Goal: Transaction & Acquisition: Purchase product/service

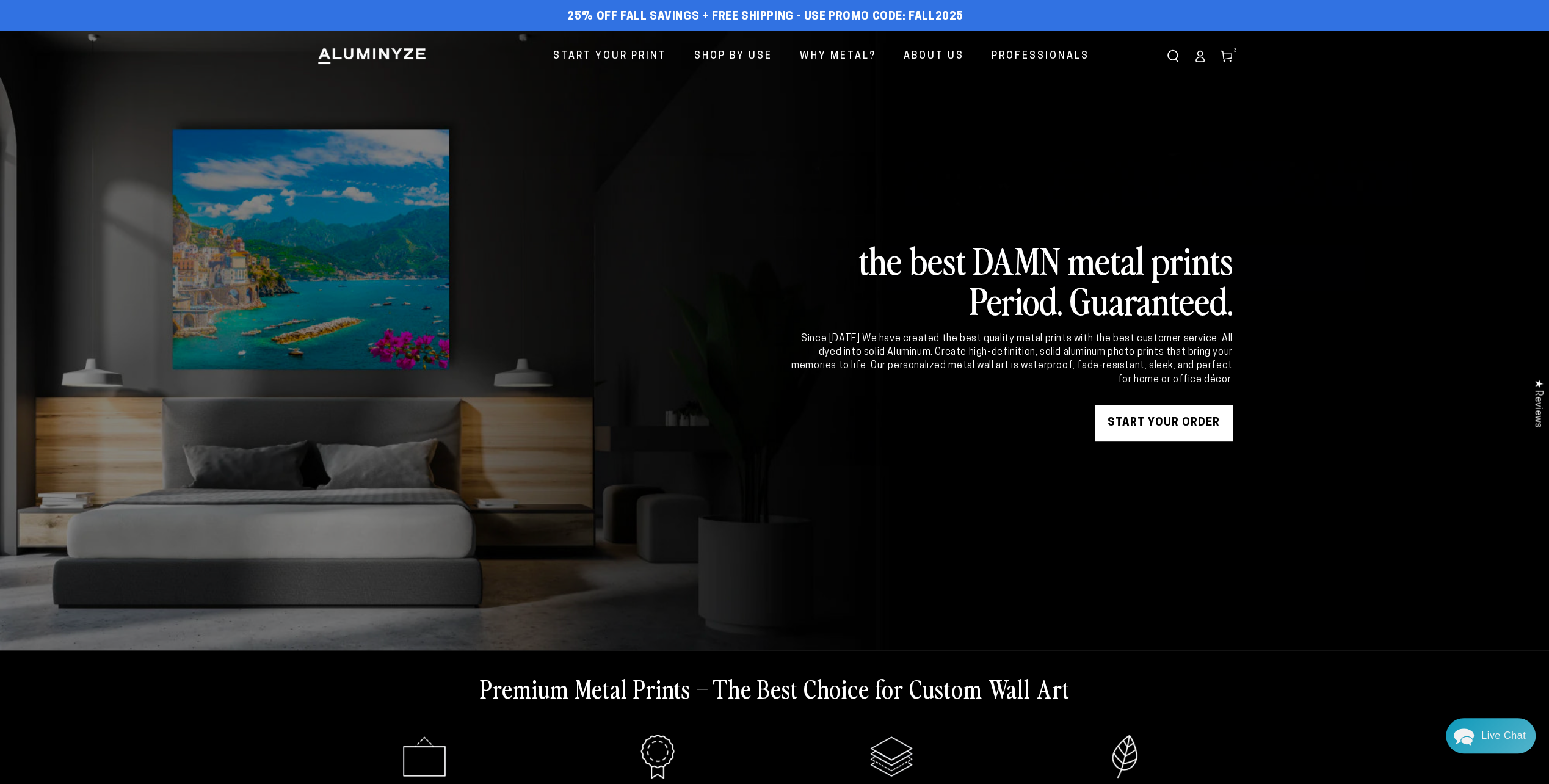
click at [1166, 424] on link "START YOUR Order" at bounding box center [1164, 423] width 138 height 37
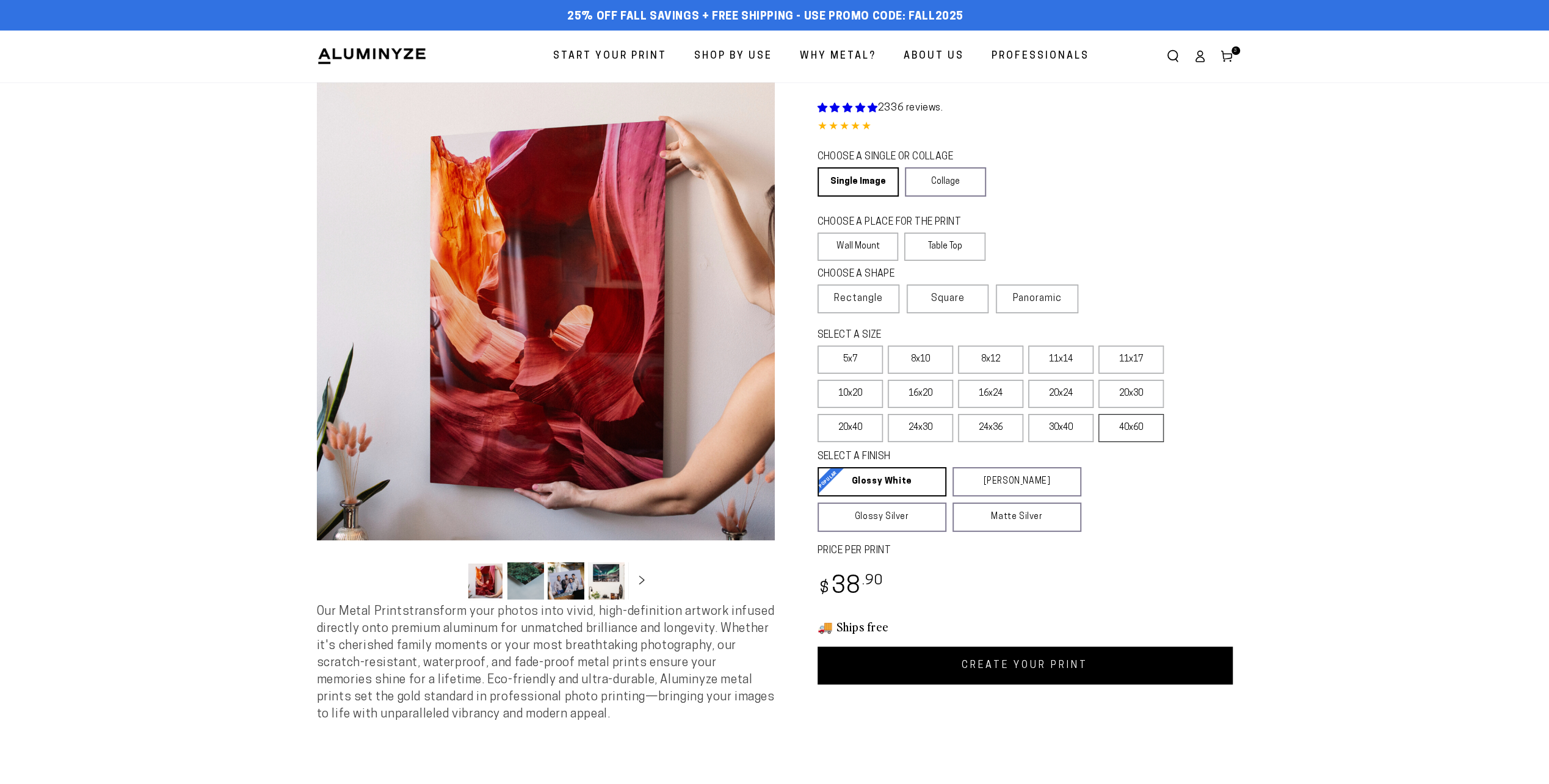
select select "**********"
click at [991, 399] on label "16x24" at bounding box center [990, 393] width 65 height 28
click at [994, 668] on link "CREATE YOUR PRINT" at bounding box center [1025, 665] width 415 height 38
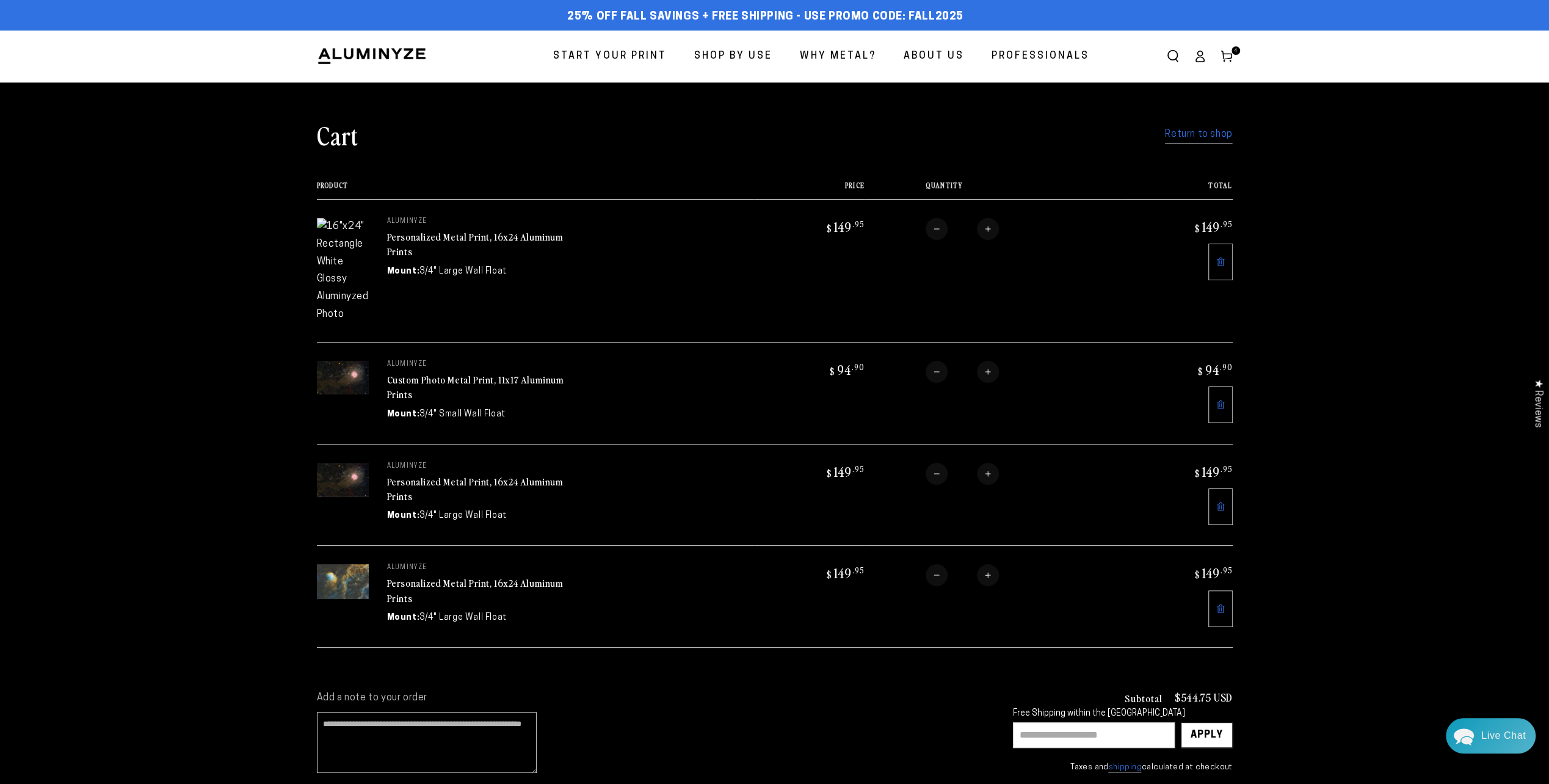
click at [1217, 257] on icon at bounding box center [1220, 262] width 10 height 10
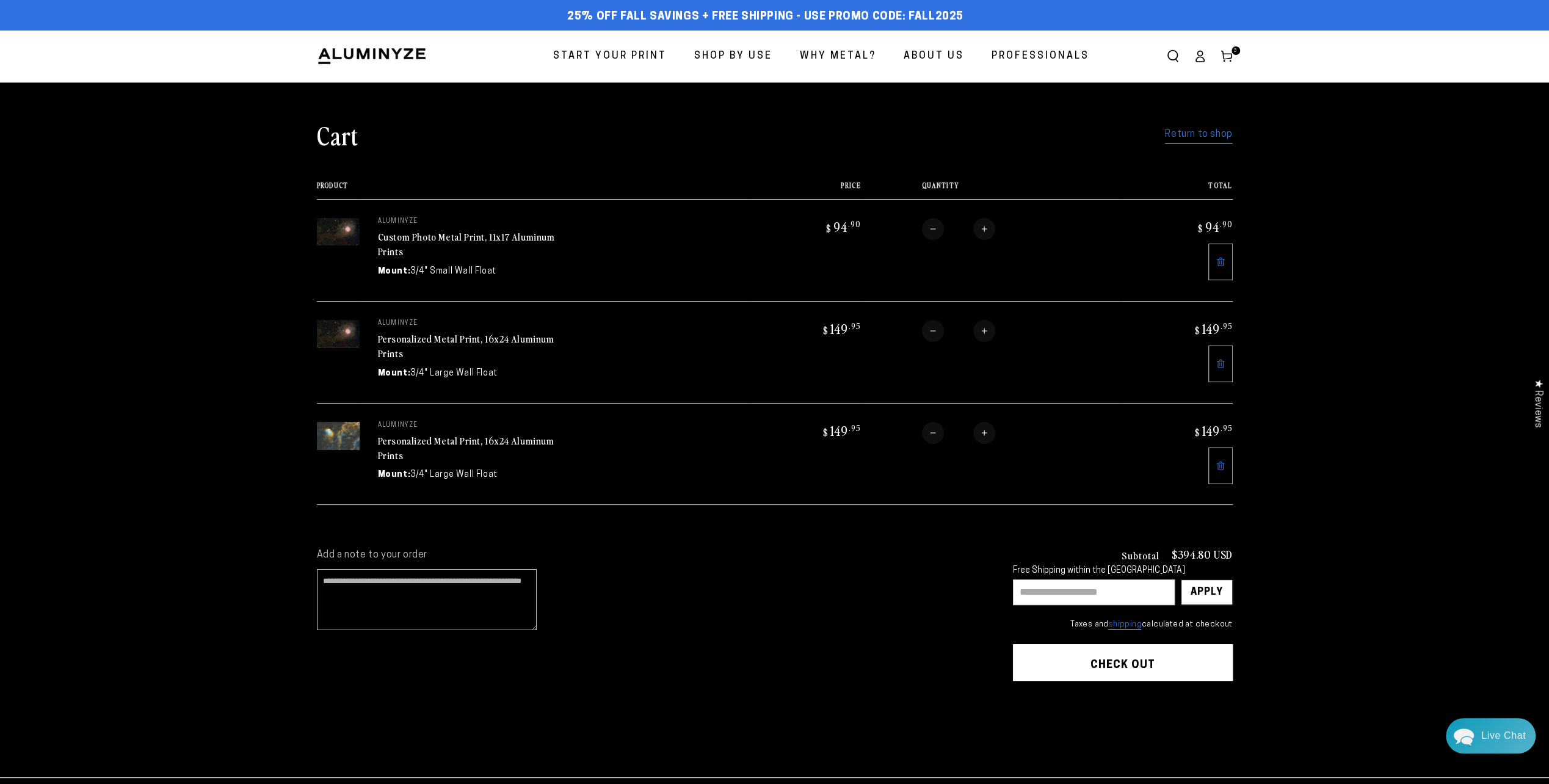
click at [1217, 254] on link at bounding box center [1220, 262] width 24 height 37
